Goal: Task Accomplishment & Management: Complete application form

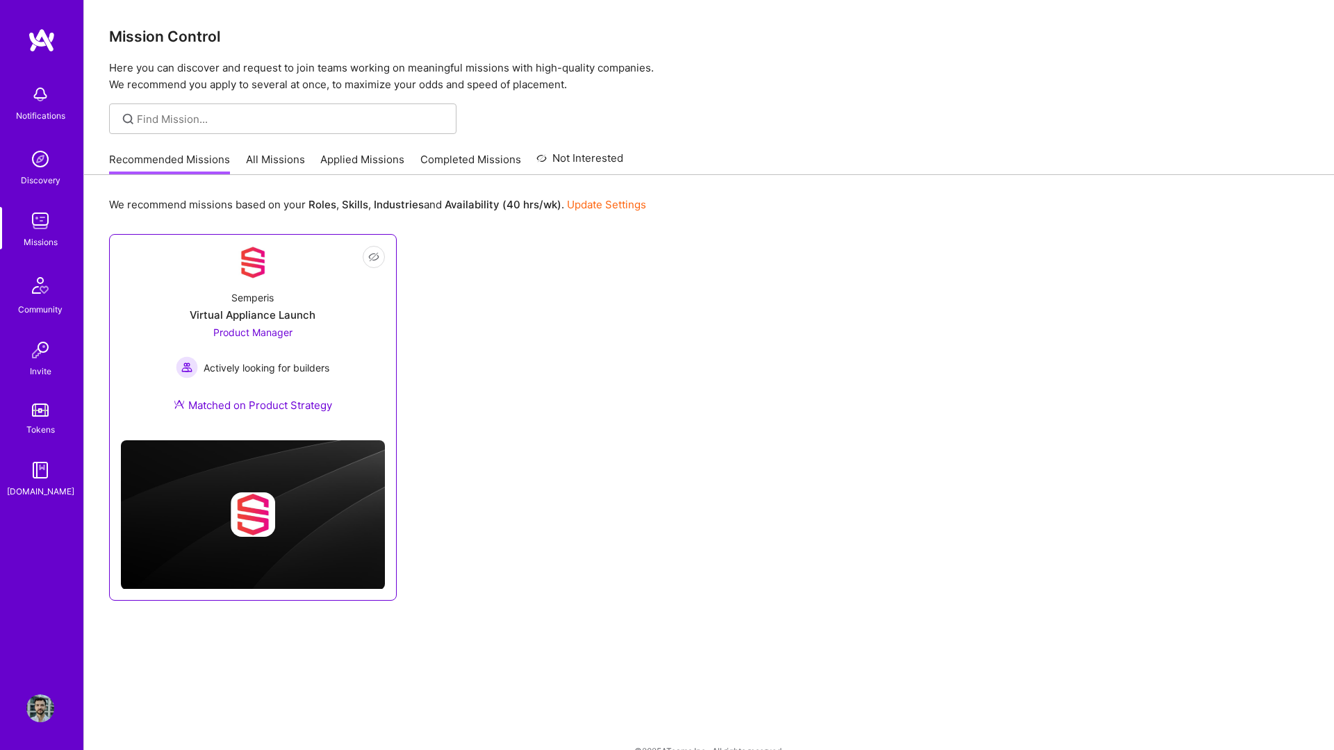
click at [358, 319] on div "Semperis Virtual Appliance Launch Product Manager Actively looking for builders…" at bounding box center [253, 354] width 264 height 150
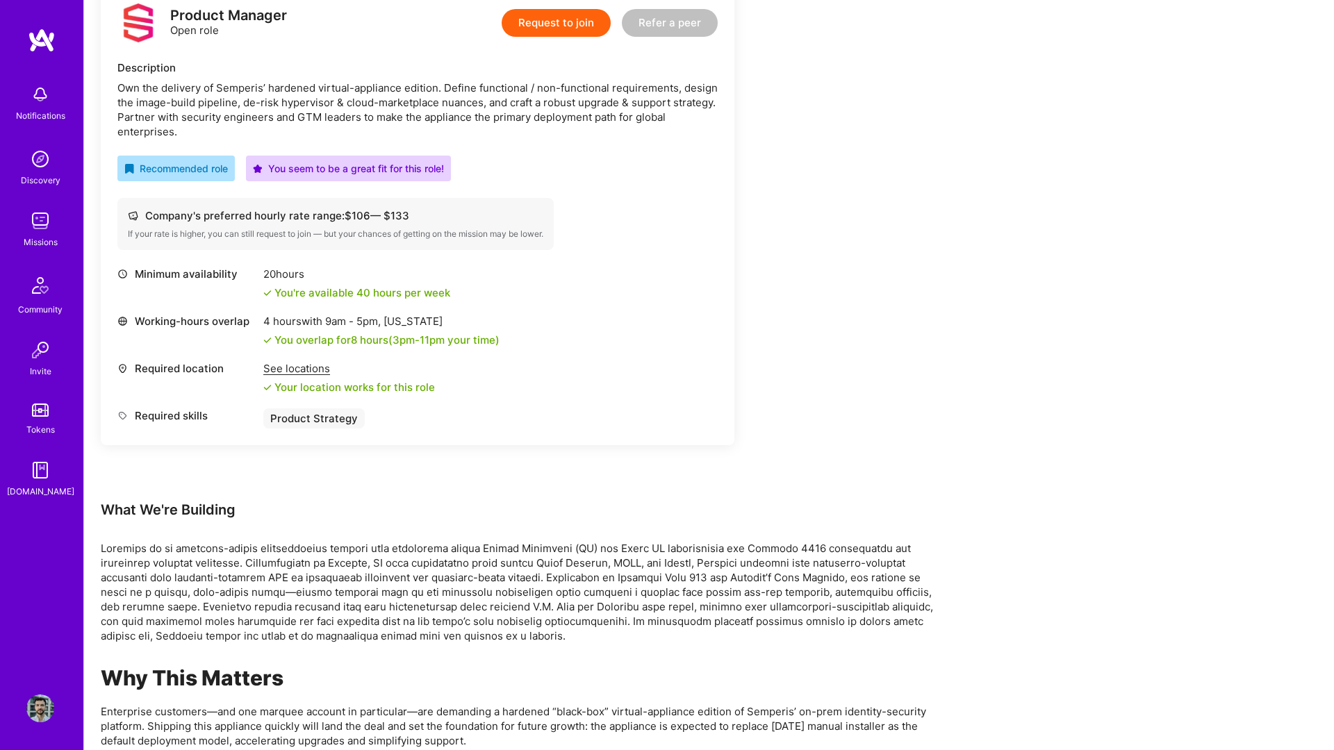
scroll to position [355, 0]
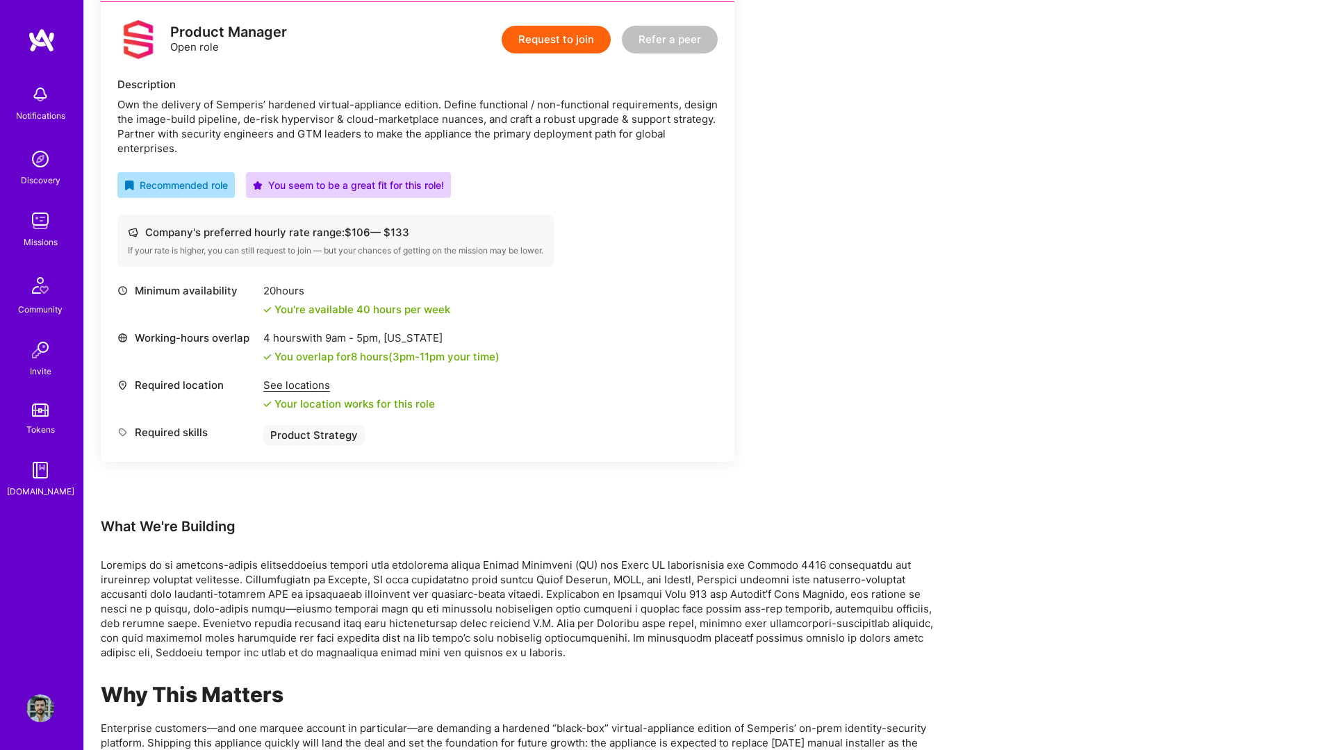
click at [568, 38] on button "Request to join" at bounding box center [556, 40] width 109 height 28
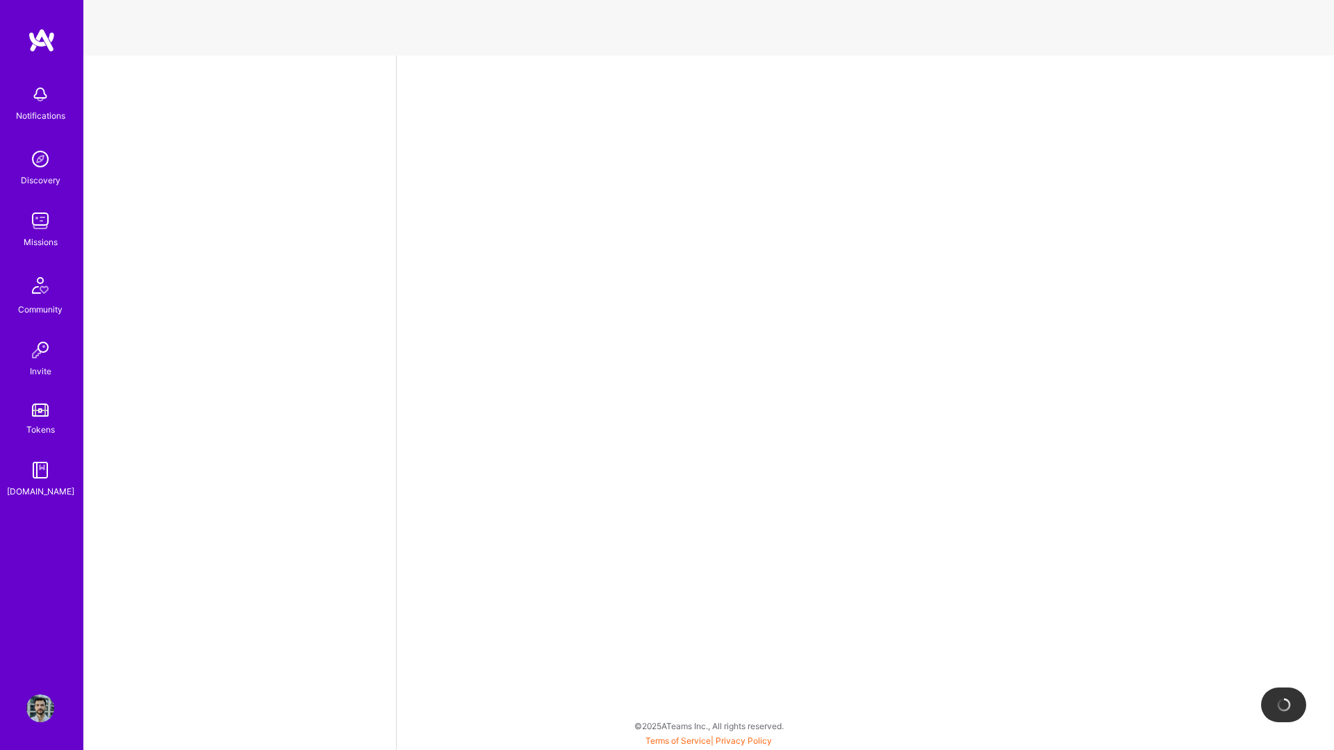
select select "PL"
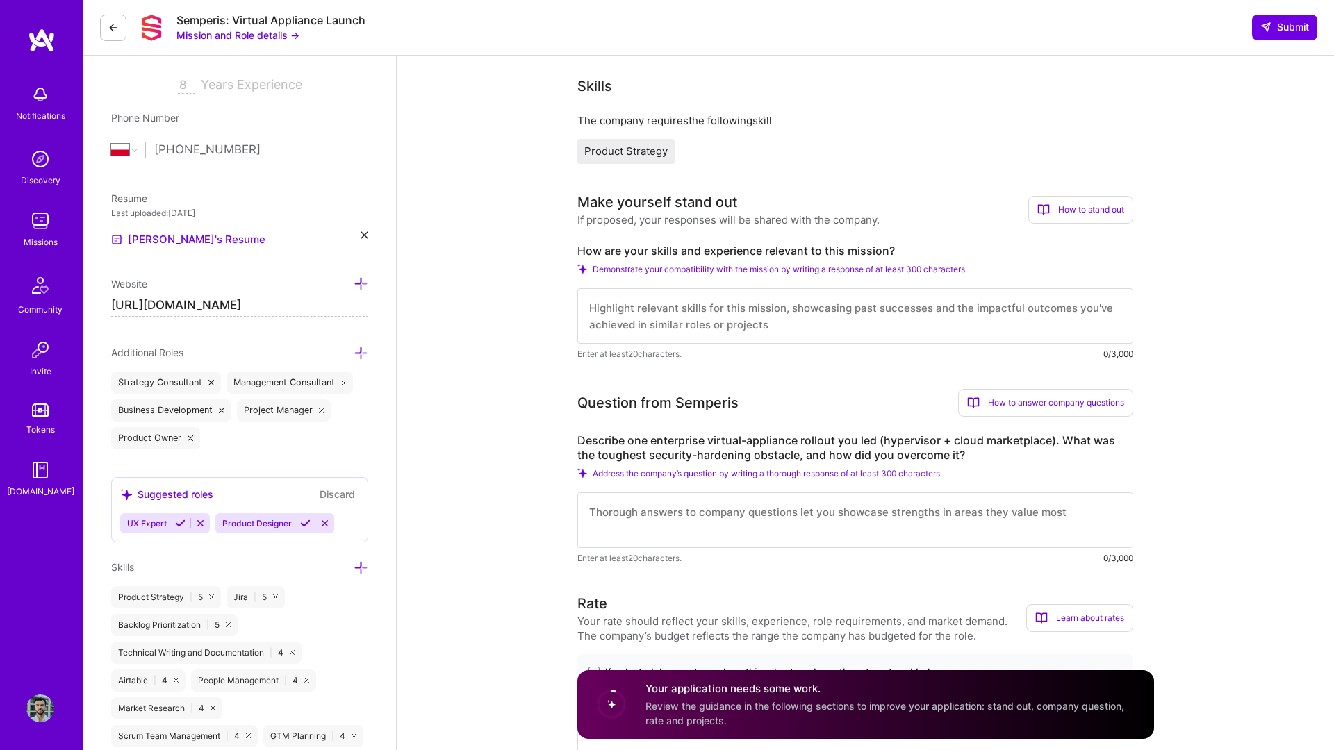
scroll to position [283, 0]
